Goal: Ask a question

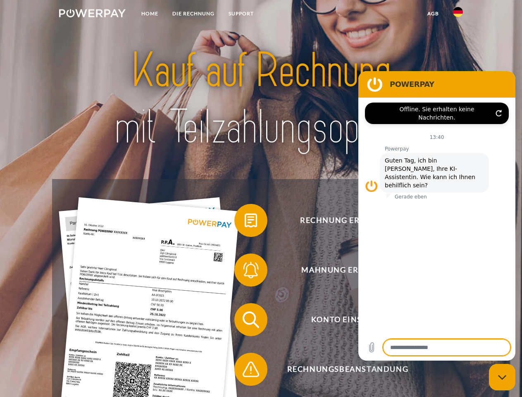
click at [92, 14] on img at bounding box center [92, 13] width 67 height 8
click at [458, 14] on img at bounding box center [458, 12] width 10 height 10
click at [433, 14] on link "agb" at bounding box center [433, 13] width 26 height 15
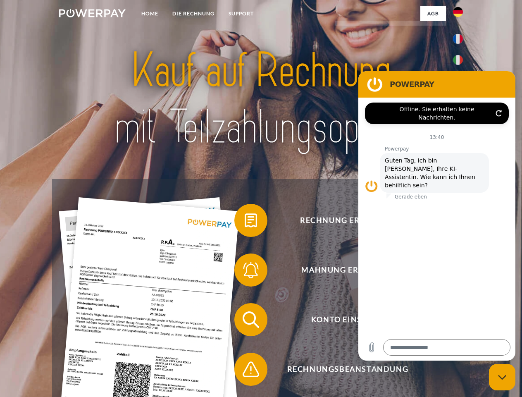
click at [245, 222] on span at bounding box center [238, 220] width 41 height 41
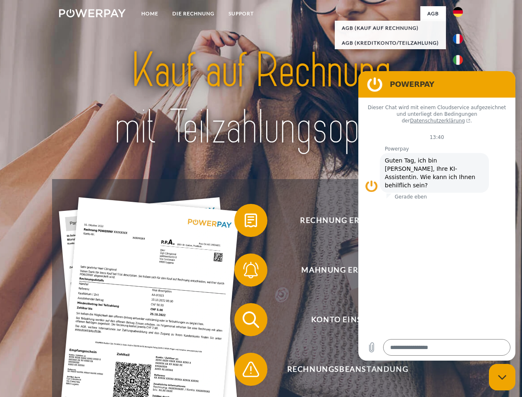
click at [245, 272] on span at bounding box center [238, 269] width 41 height 41
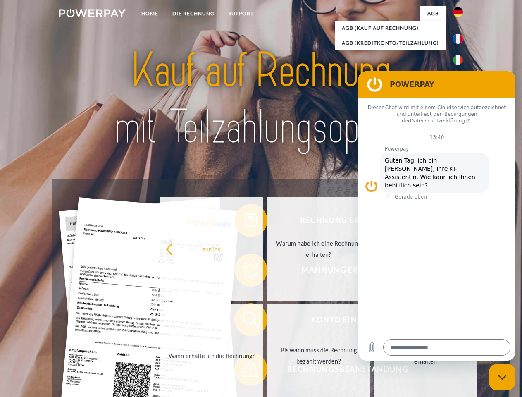
click at [267, 321] on link "Bis wann muss die Rechnung bezahlt werden?" at bounding box center [318, 355] width 103 height 103
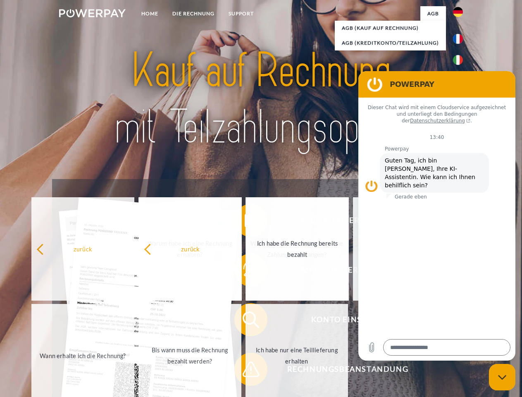
click at [245, 371] on span at bounding box center [238, 368] width 41 height 41
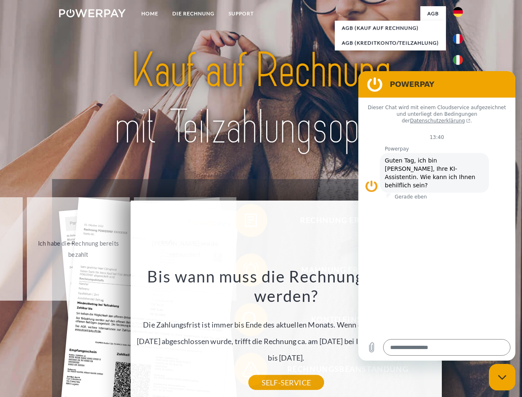
click at [502, 377] on icon "Messaging-Fenster schließen" at bounding box center [502, 376] width 9 height 5
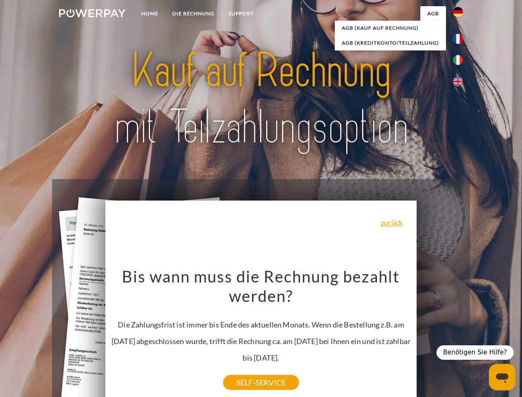
type textarea "*"
